Goal: Task Accomplishment & Management: Use online tool/utility

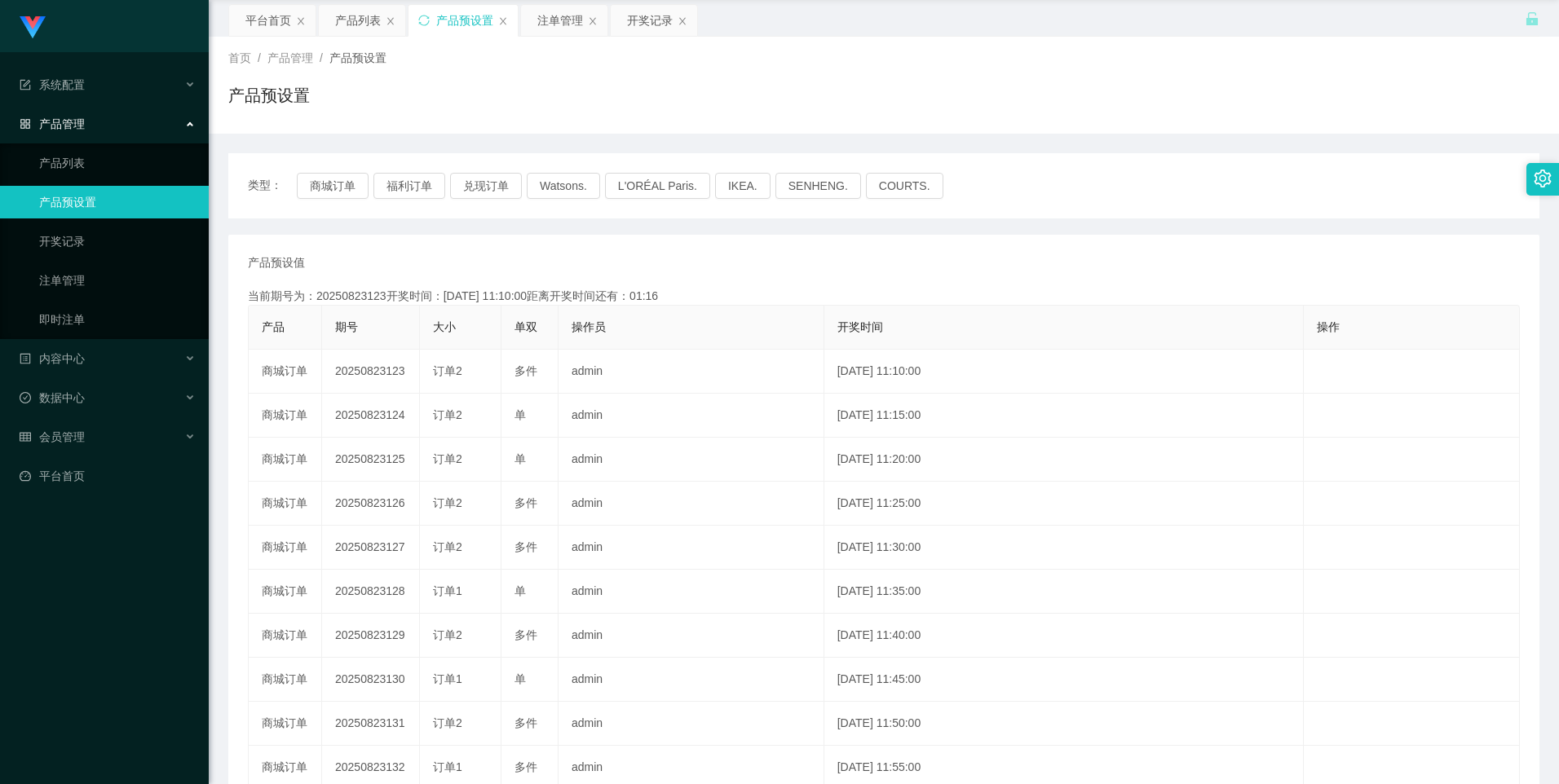
scroll to position [81, 0]
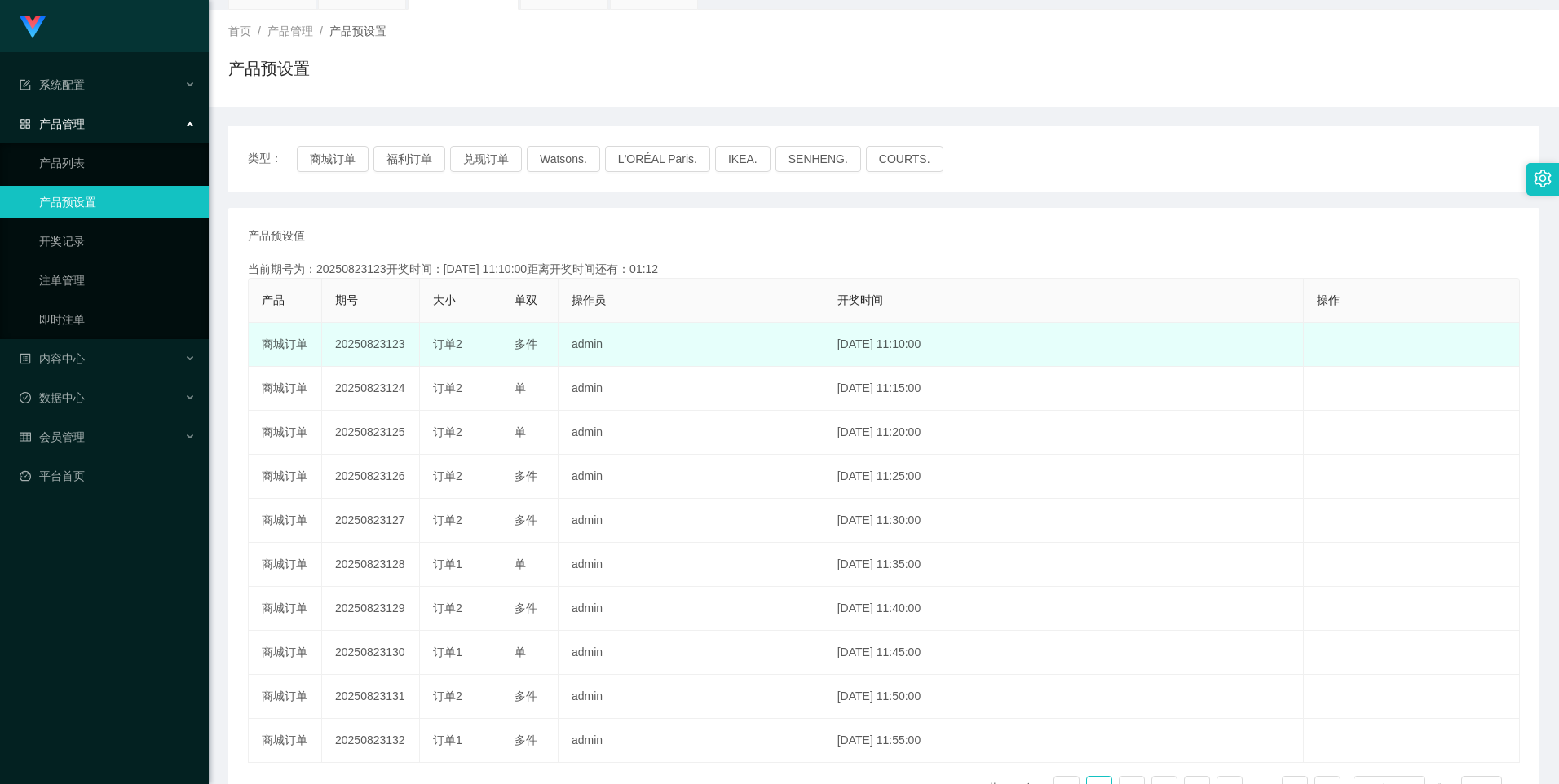
drag, startPoint x: 330, startPoint y: 344, endPoint x: 404, endPoint y: 359, distance: 75.5
click at [404, 359] on td "20250823123" at bounding box center [371, 345] width 98 height 44
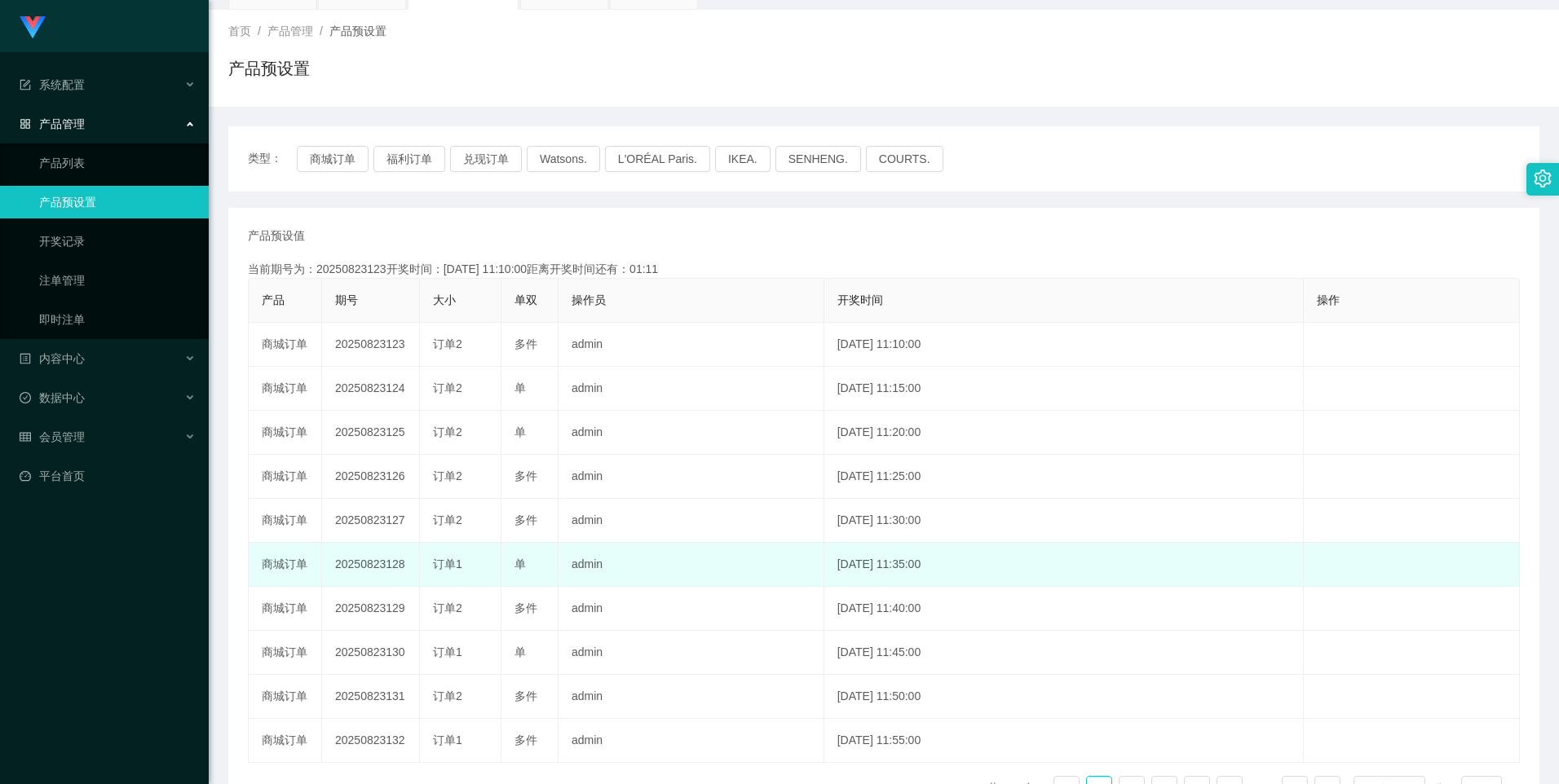
copy td "20250823123"
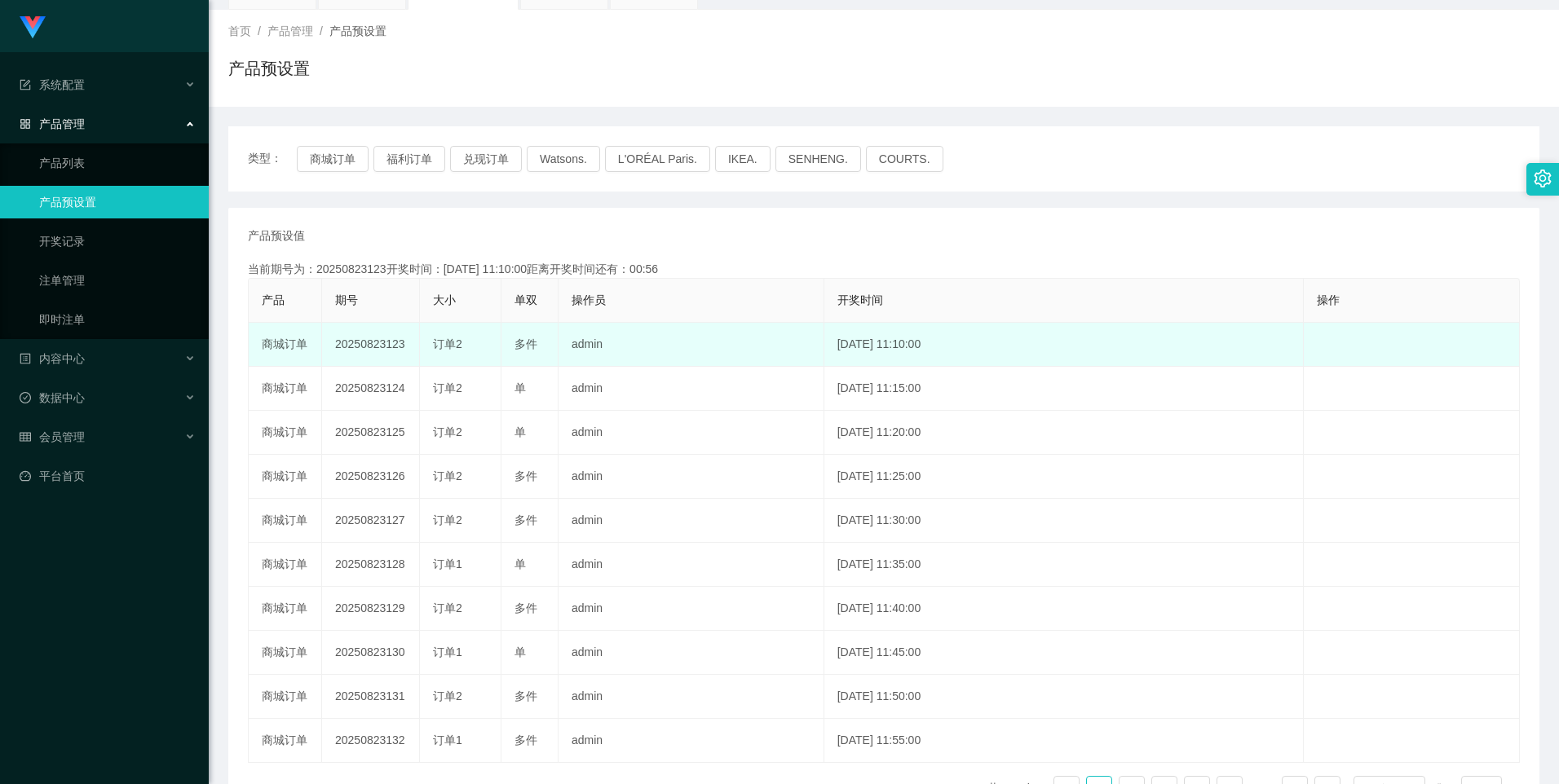
click at [357, 346] on td "20250823123" at bounding box center [371, 345] width 98 height 44
drag, startPoint x: 331, startPoint y: 348, endPoint x: 418, endPoint y: 348, distance: 87.0
click at [418, 348] on td "20250823123" at bounding box center [371, 345] width 98 height 44
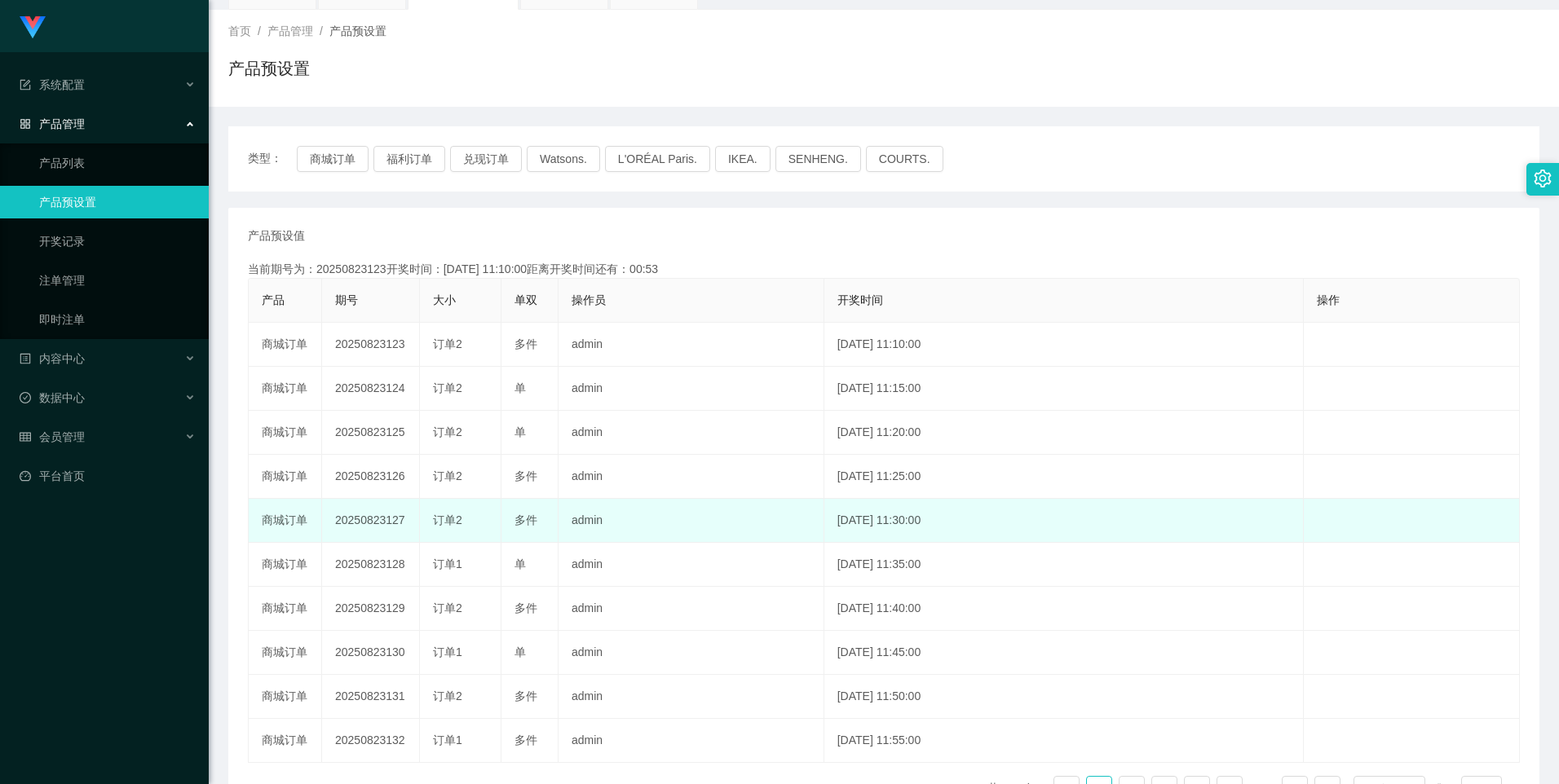
copy td "20250823123"
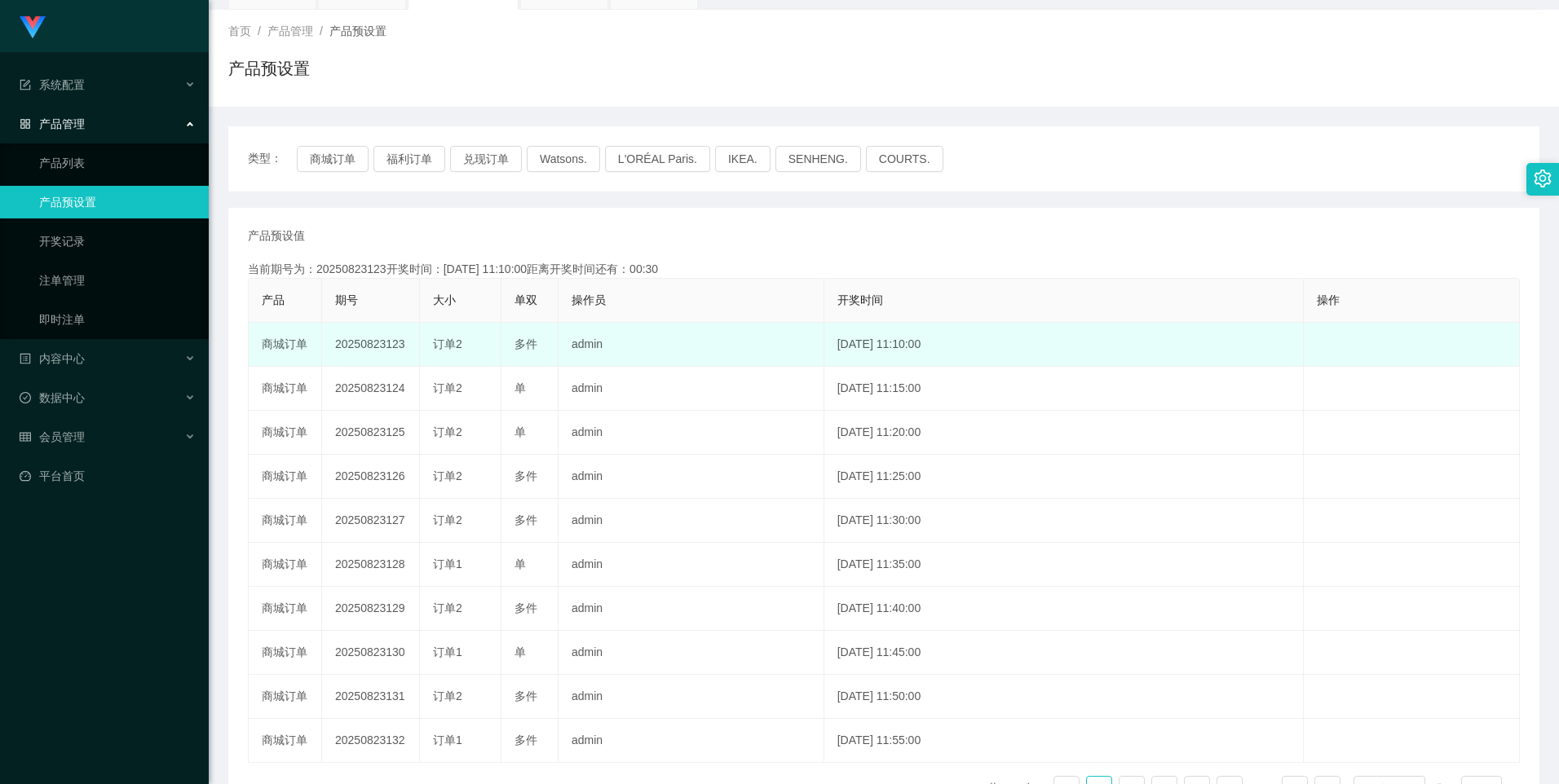
click at [379, 351] on td "20250823123" at bounding box center [371, 345] width 98 height 44
drag, startPoint x: 347, startPoint y: 351, endPoint x: 417, endPoint y: 351, distance: 70.0
click at [417, 351] on td "20250823123" at bounding box center [371, 345] width 98 height 44
click at [404, 356] on td "20250823123" at bounding box center [371, 345] width 98 height 44
